Goal: Task Accomplishment & Management: Manage account settings

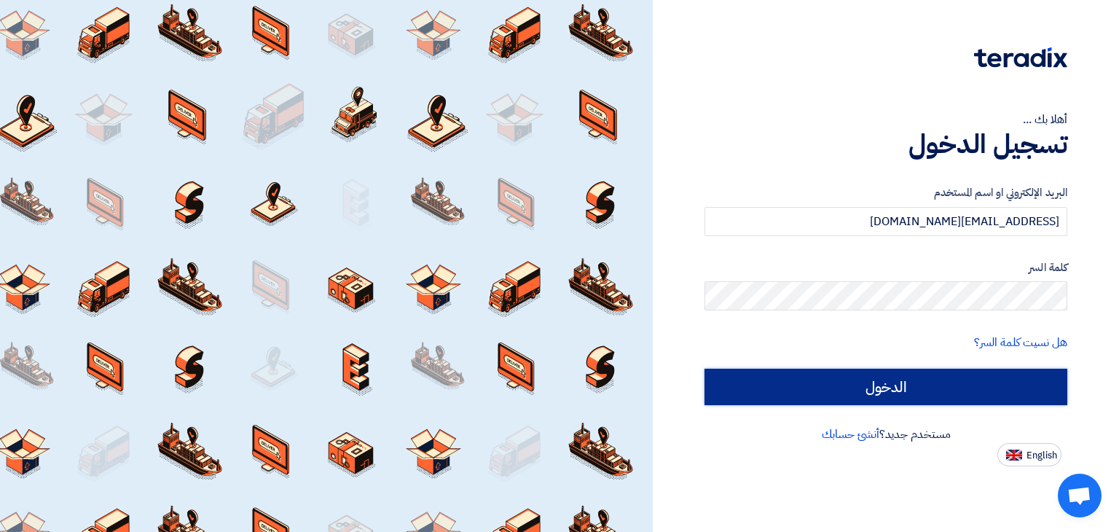
click at [914, 388] on input "الدخول" at bounding box center [886, 387] width 363 height 36
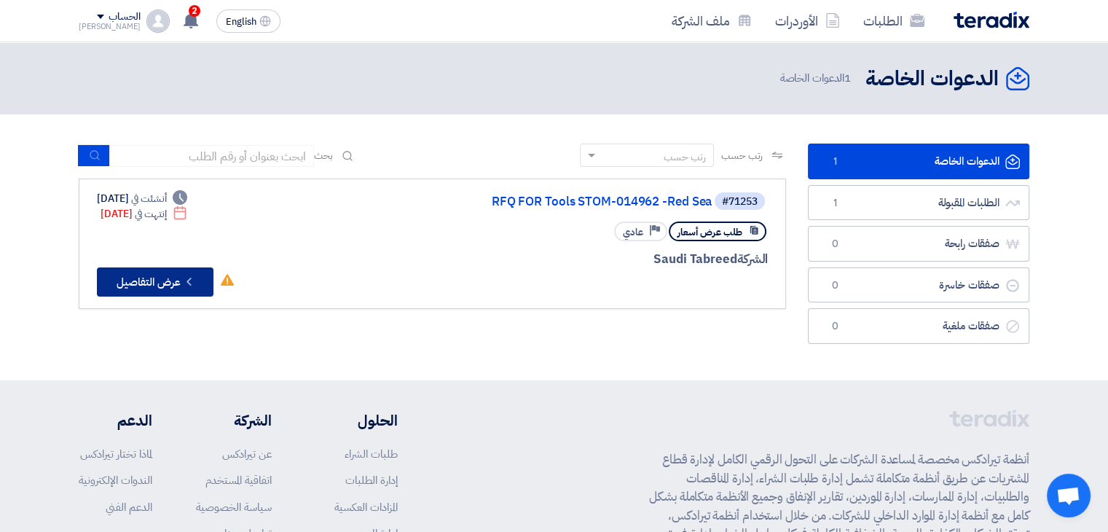
click at [173, 279] on button "Check details عرض التفاصيل" at bounding box center [155, 281] width 117 height 29
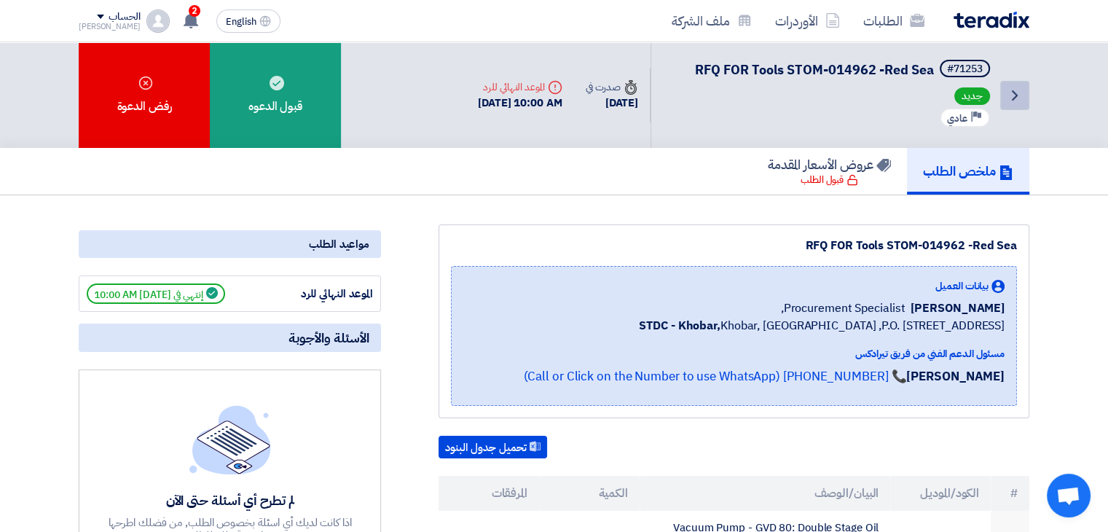
click at [1014, 102] on icon "Back" at bounding box center [1014, 95] width 17 height 17
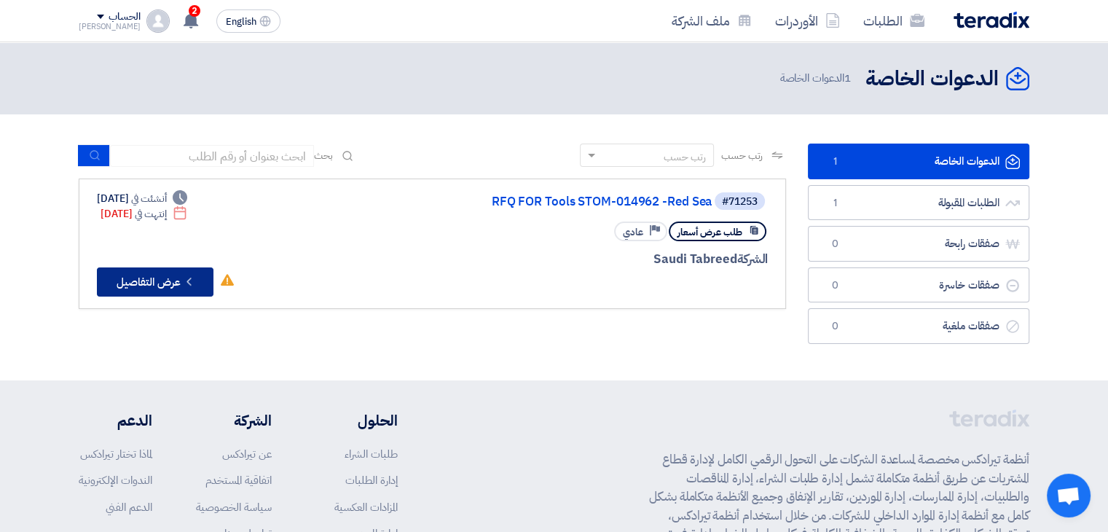
click at [184, 276] on icon "Check details" at bounding box center [189, 282] width 14 height 14
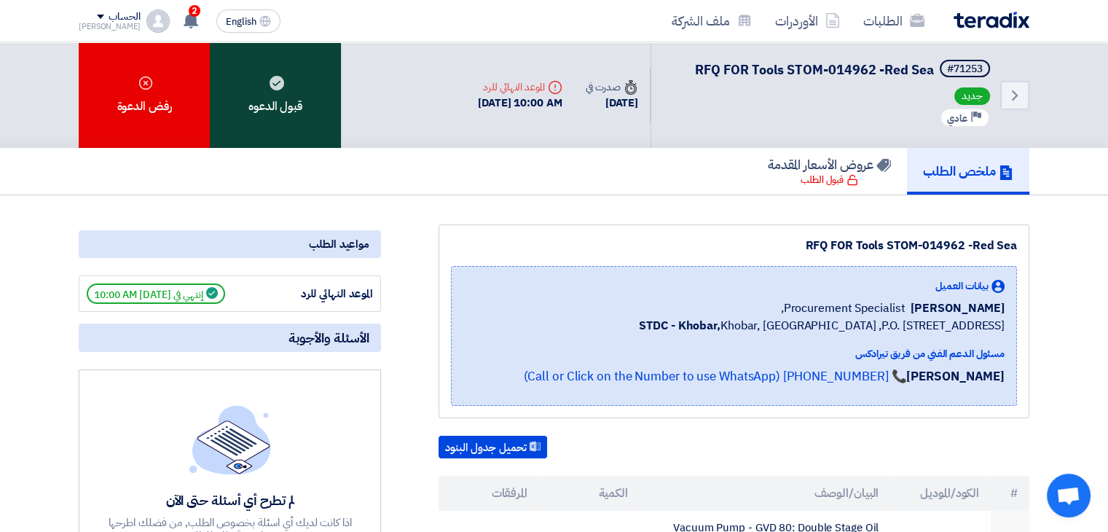
click at [300, 75] on div "قبول الدعوه" at bounding box center [275, 95] width 131 height 106
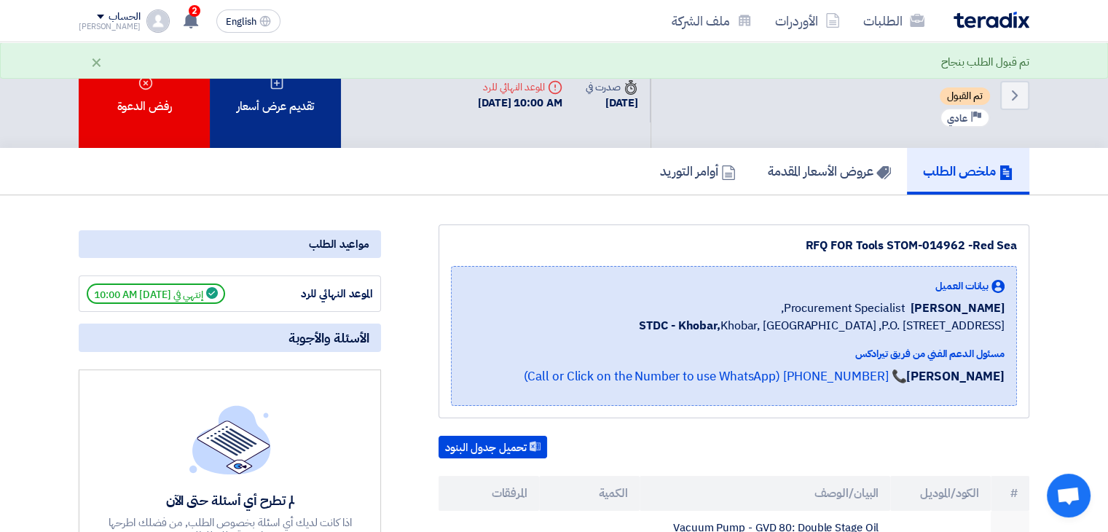
click at [281, 80] on icon at bounding box center [277, 83] width 15 height 15
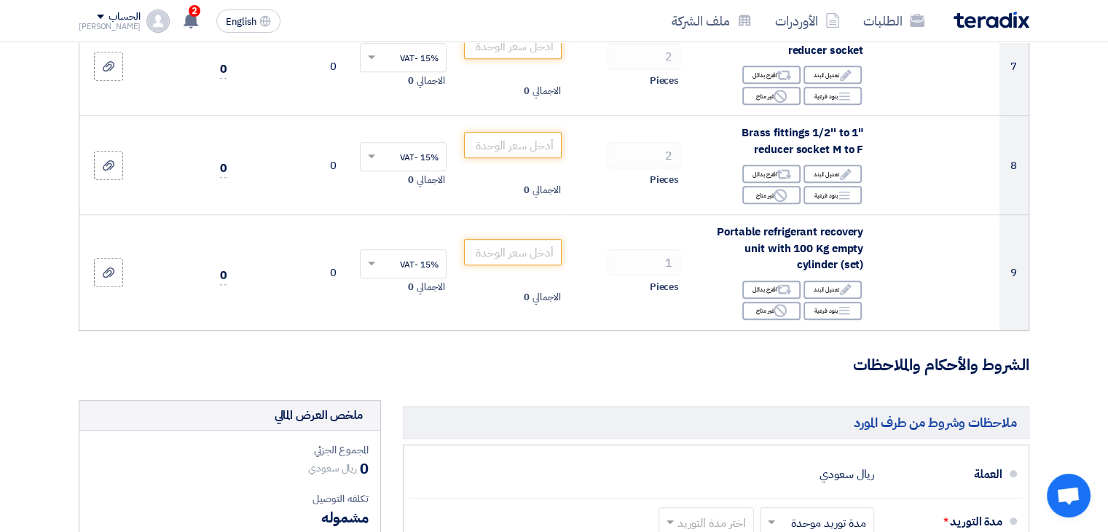
scroll to position [901, 0]
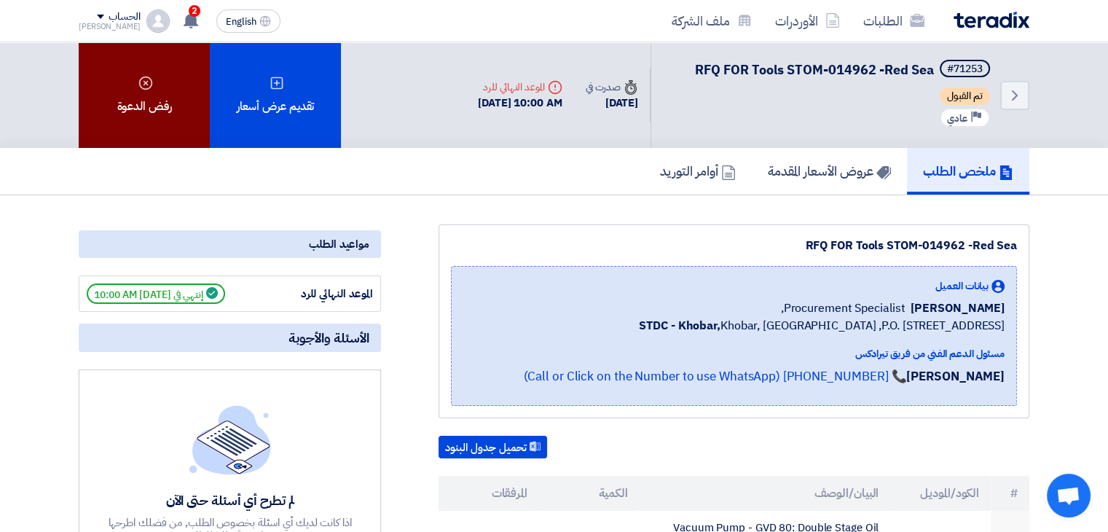
click at [172, 101] on div "رفض الدعوة" at bounding box center [144, 95] width 131 height 106
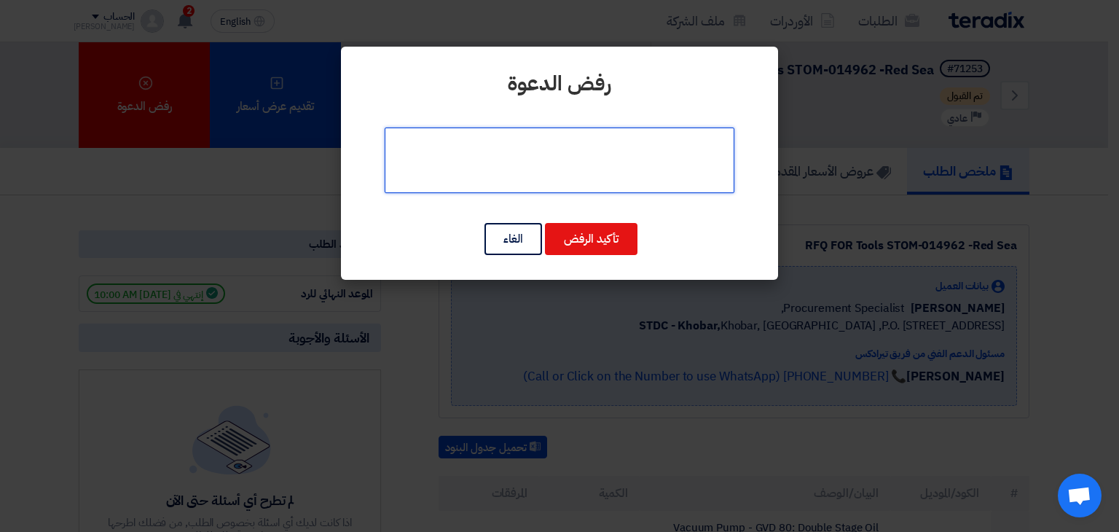
click at [590, 170] on textarea at bounding box center [560, 161] width 350 height 66
type textarea "u"
type textarea "عدم التوفر"
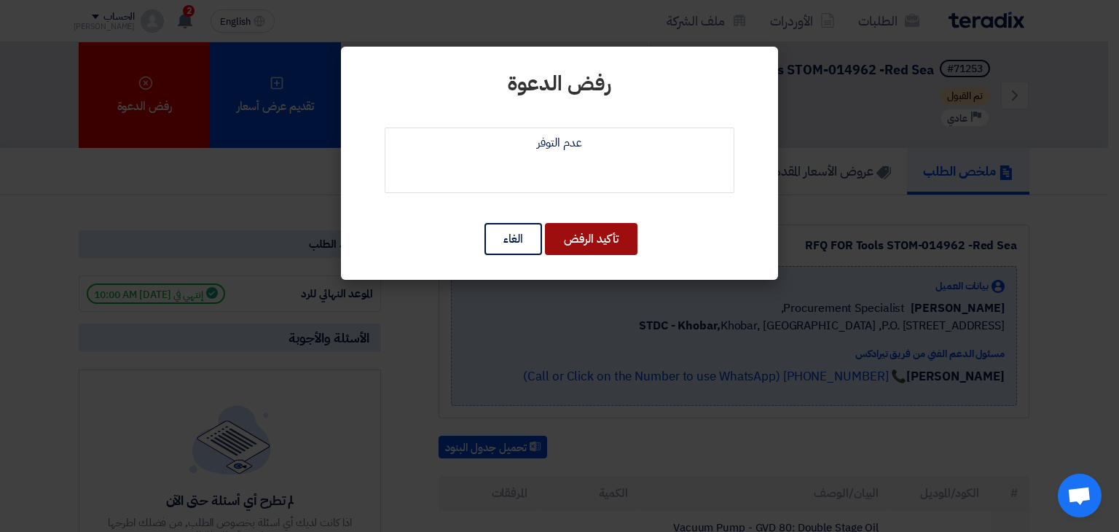
click at [583, 237] on button "تأكيد الرفض" at bounding box center [591, 239] width 93 height 32
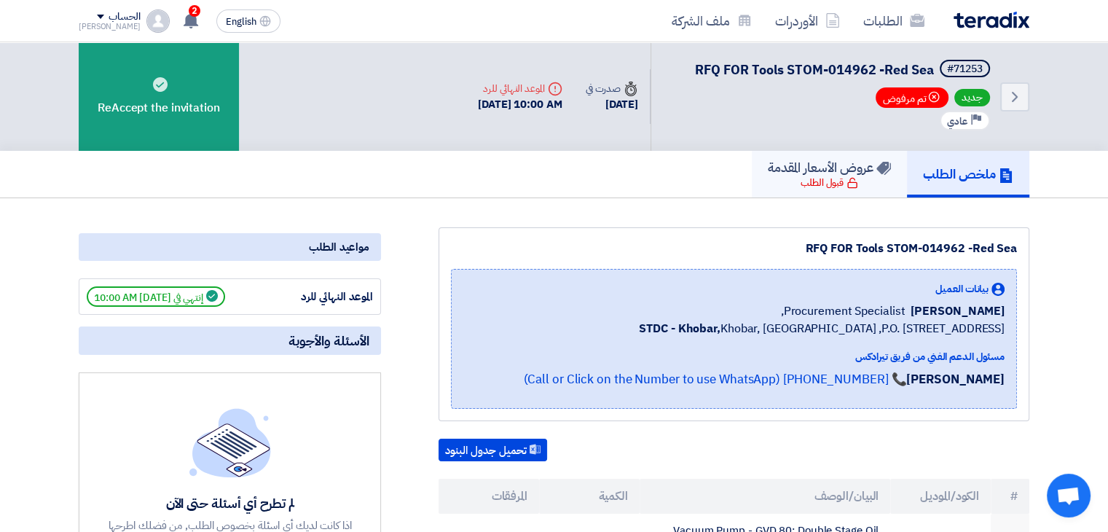
click at [806, 179] on div "قبول الطلب" at bounding box center [830, 183] width 58 height 15
click at [877, 31] on link "الطلبات" at bounding box center [894, 21] width 85 height 34
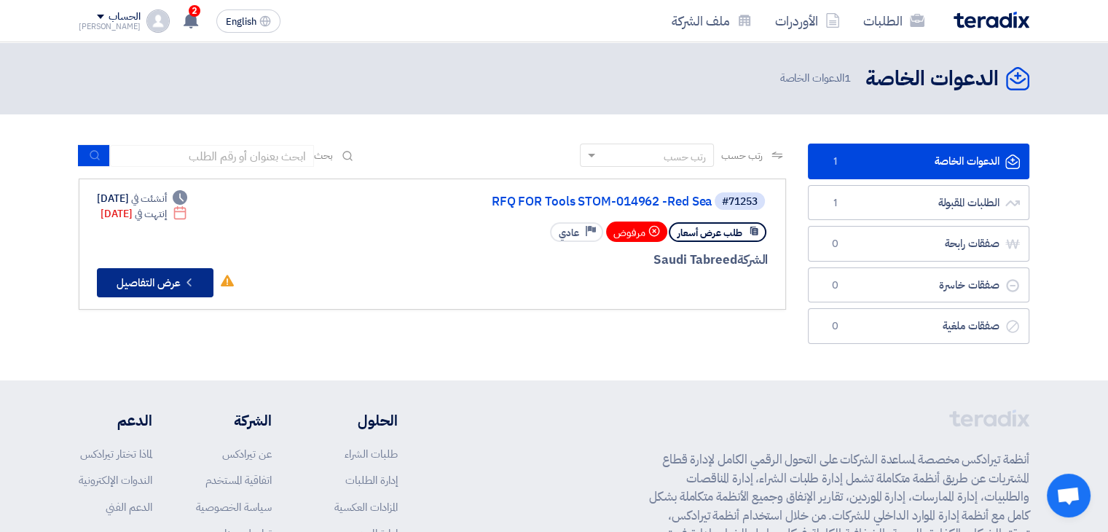
click at [186, 281] on icon "Check details" at bounding box center [189, 282] width 14 height 14
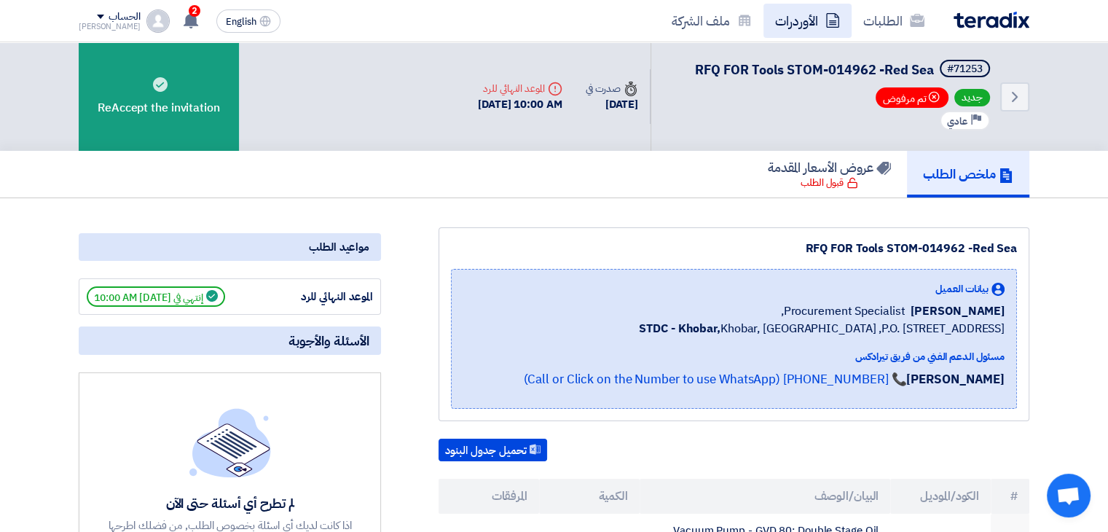
click at [819, 19] on link "الأوردرات" at bounding box center [808, 21] width 88 height 34
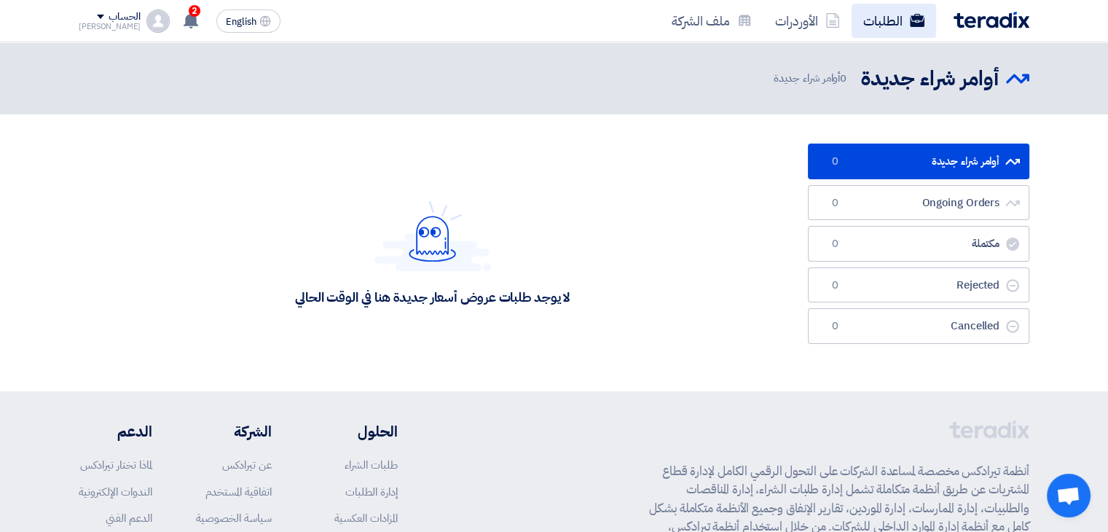
click at [924, 25] on use at bounding box center [917, 20] width 15 height 13
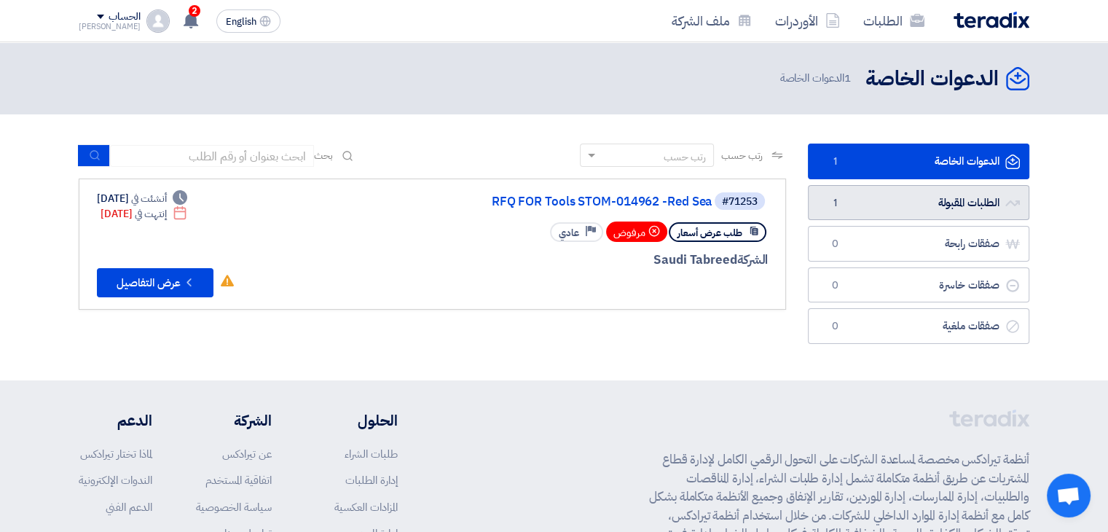
click at [910, 214] on link "الطلبات المقبولة الطلبات المقبولة 1" at bounding box center [919, 203] width 222 height 36
